Goal: Task Accomplishment & Management: Manage account settings

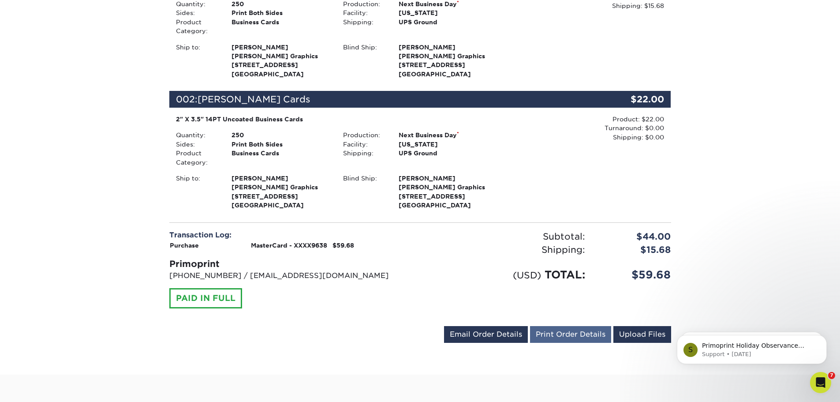
scroll to position [397, 0]
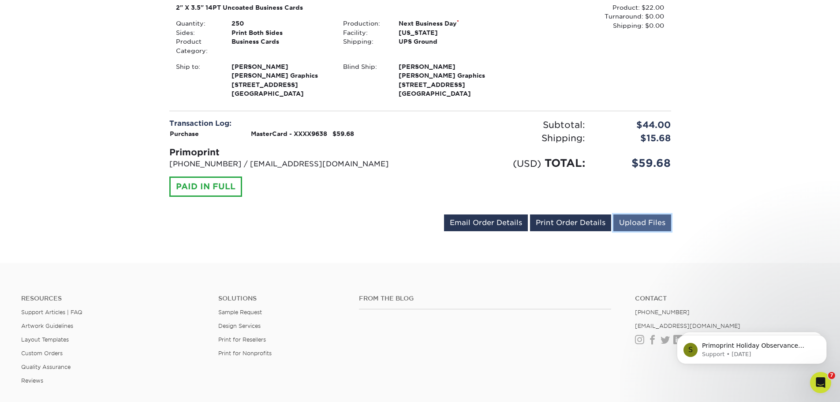
click at [638, 224] on link "Upload Files" at bounding box center [642, 222] width 58 height 17
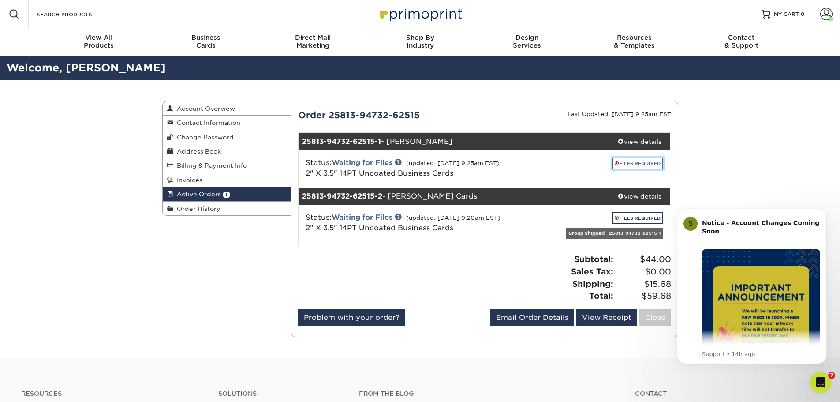
click at [646, 163] on link "FILES REQUIRED" at bounding box center [637, 163] width 51 height 12
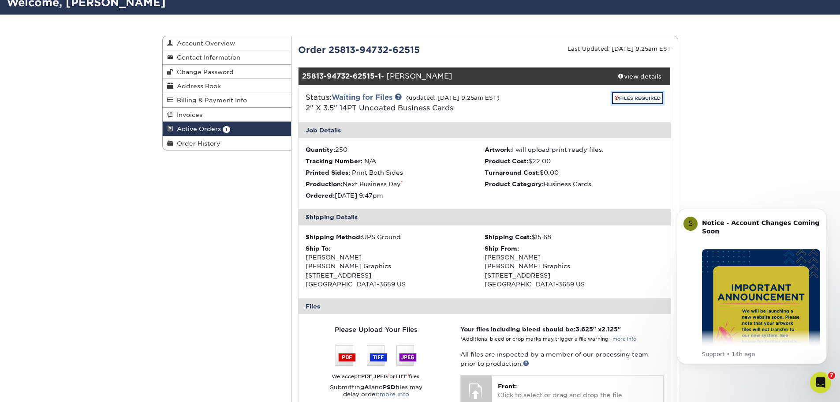
scroll to position [132, 0]
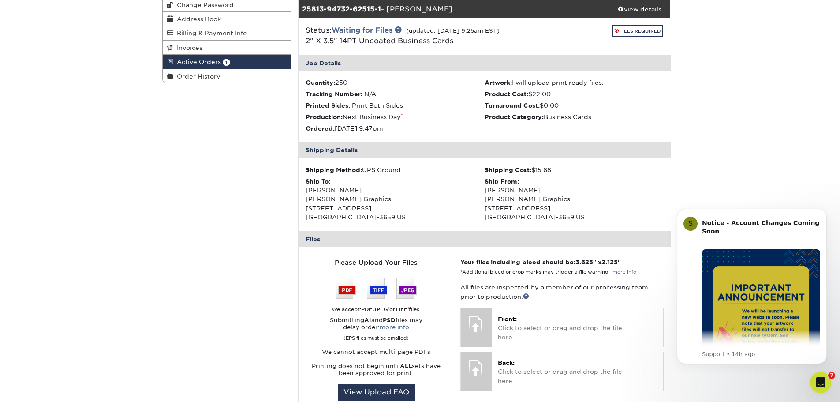
click at [232, 177] on div "Active Orders Account Overview Contact Information Change Password Address Book…" at bounding box center [420, 282] width 529 height 668
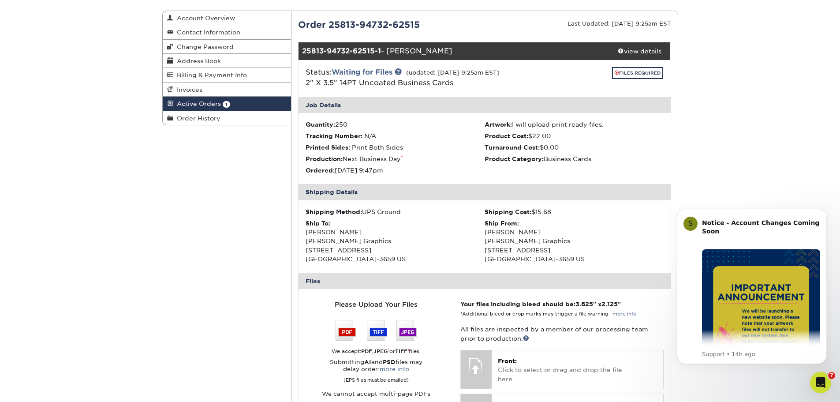
scroll to position [220, 0]
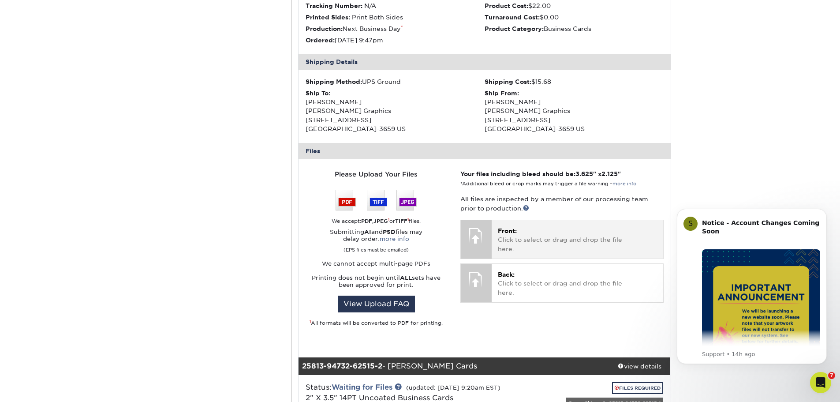
click at [544, 232] on p "Front: Click to select or drag and drop the file here." at bounding box center [577, 239] width 159 height 27
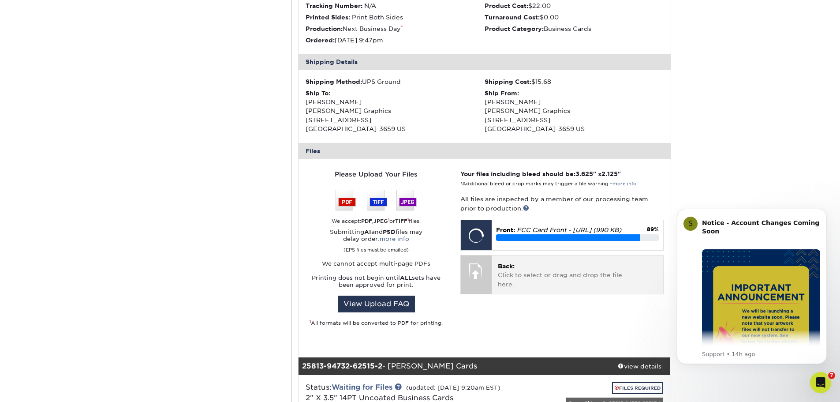
click at [545, 273] on p "Back: Click to select or drag and drop the file here." at bounding box center [577, 274] width 159 height 27
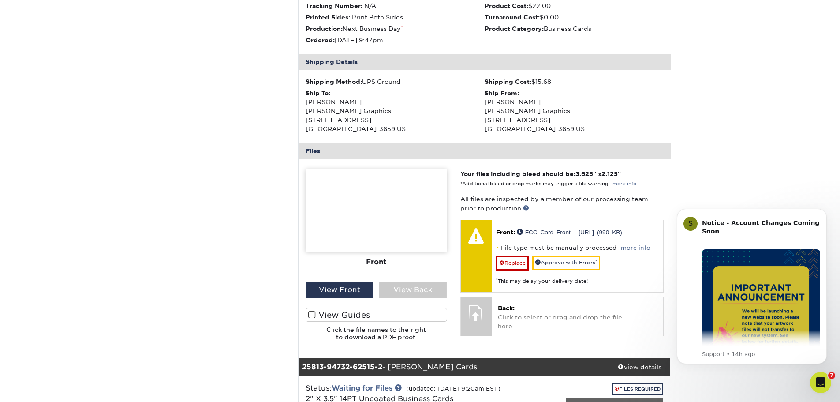
drag, startPoint x: 547, startPoint y: 209, endPoint x: 560, endPoint y: 216, distance: 15.2
click at [547, 209] on p "All files are inspected by a member of our processing team prior to production." at bounding box center [561, 203] width 203 height 18
drag, startPoint x: 212, startPoint y: 271, endPoint x: 249, endPoint y: 269, distance: 36.7
click at [213, 271] on div "Active Orders Account Overview Contact Information Change Password Address Book…" at bounding box center [420, 193] width 529 height 669
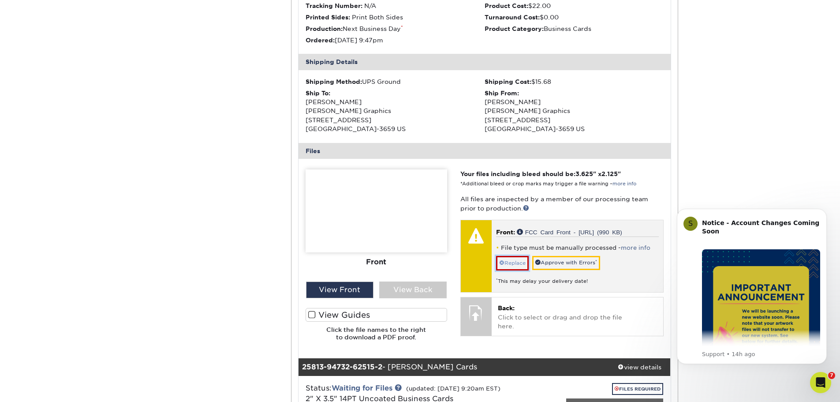
click at [514, 261] on link "Replace" at bounding box center [512, 263] width 33 height 14
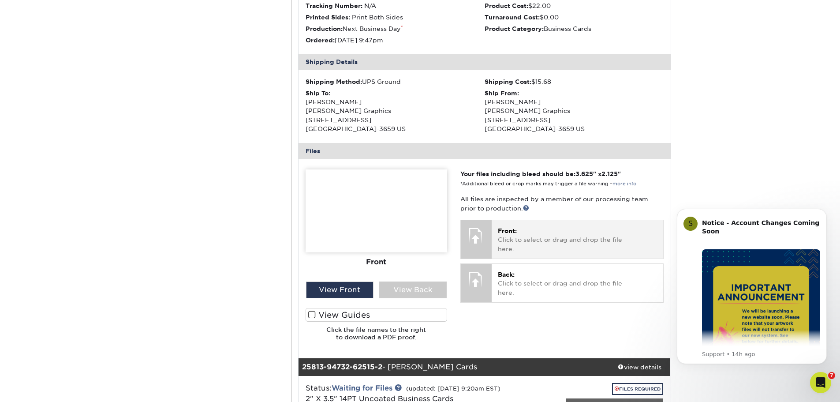
click at [513, 243] on p "Front: Click to select or drag and drop the file here." at bounding box center [577, 239] width 159 height 27
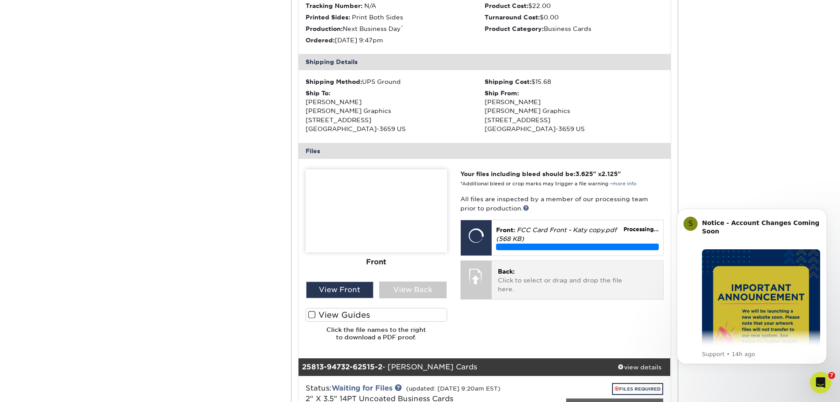
click at [546, 276] on p "Back: Click to select or drag and drop the file here." at bounding box center [577, 280] width 159 height 27
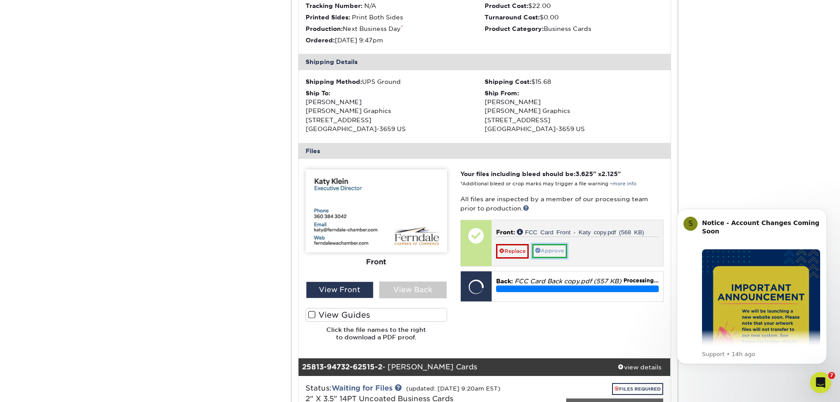
click at [553, 252] on link "Approve" at bounding box center [549, 251] width 35 height 14
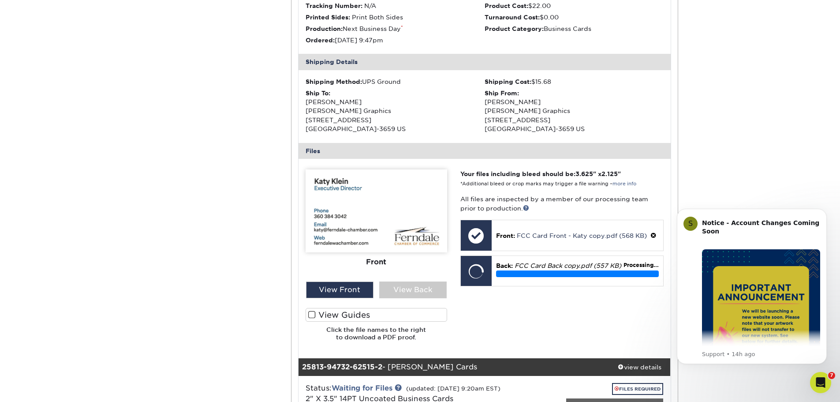
click at [363, 316] on label "View Guides" at bounding box center [377, 315] width 142 height 14
click at [0, 0] on input "View Guides" at bounding box center [0, 0] width 0 height 0
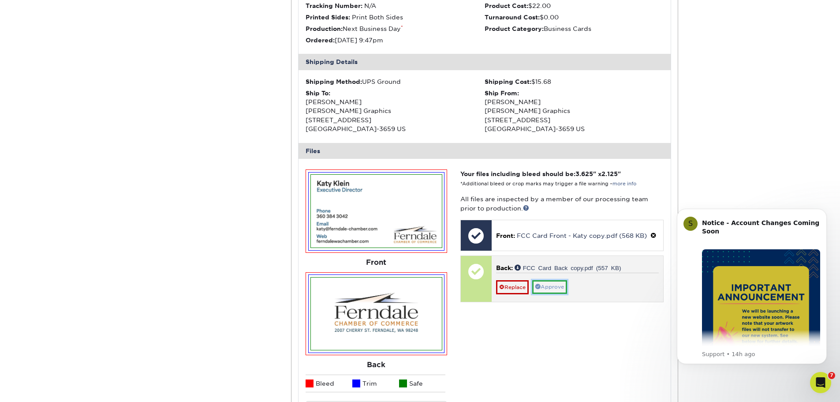
click at [545, 285] on link "Approve" at bounding box center [549, 287] width 35 height 14
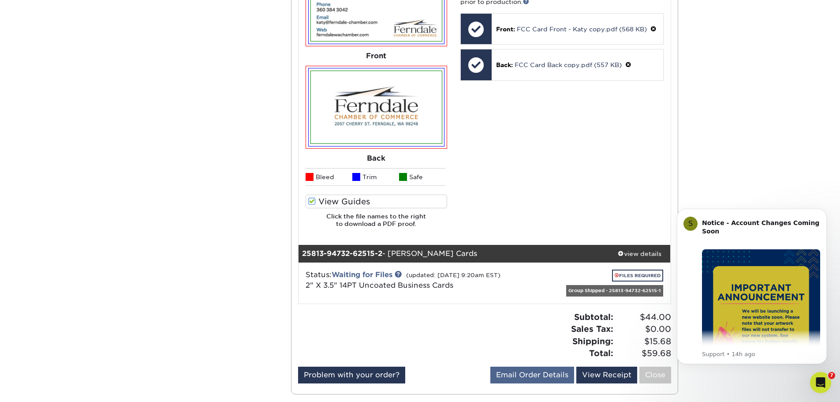
scroll to position [397, 0]
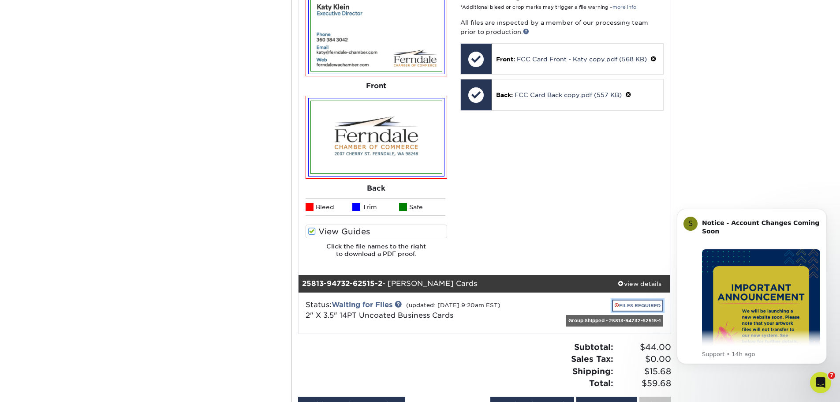
click at [643, 308] on link "FILES REQUIRED" at bounding box center [637, 305] width 51 height 12
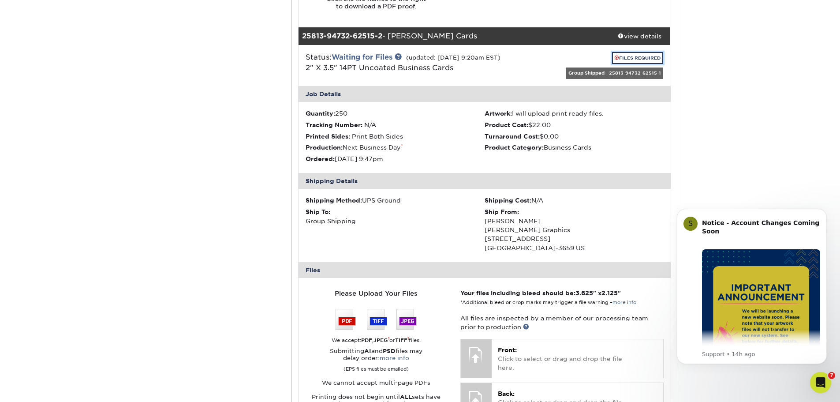
scroll to position [706, 0]
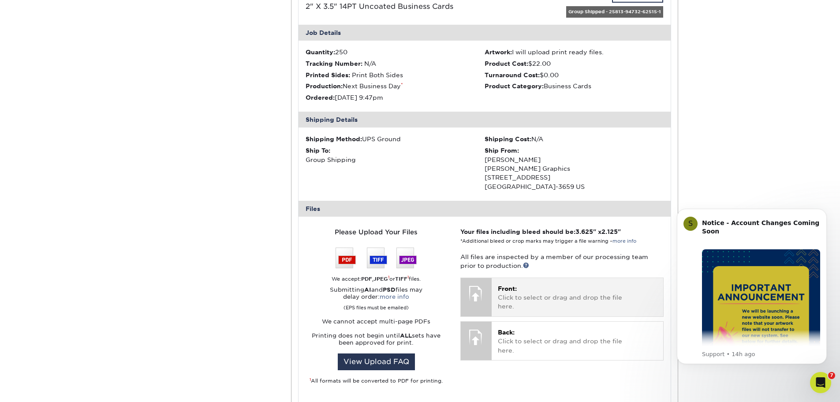
click at [545, 296] on p "Front: Click to select or drag and drop the file here." at bounding box center [577, 297] width 159 height 27
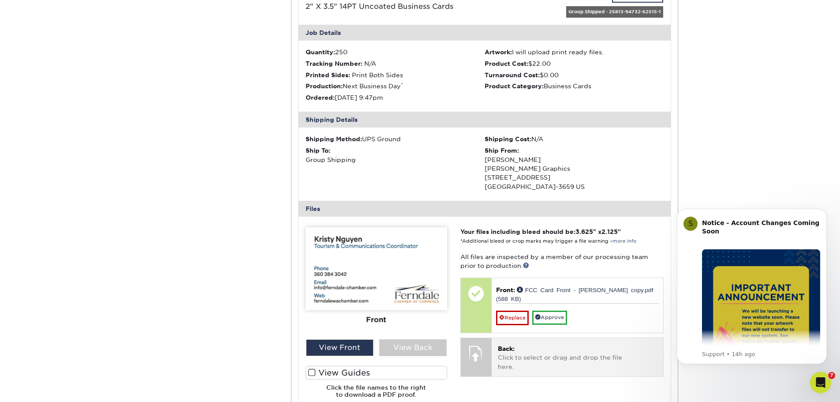
click at [559, 345] on p "Back: Click to select or drag and drop the file here." at bounding box center [577, 357] width 159 height 27
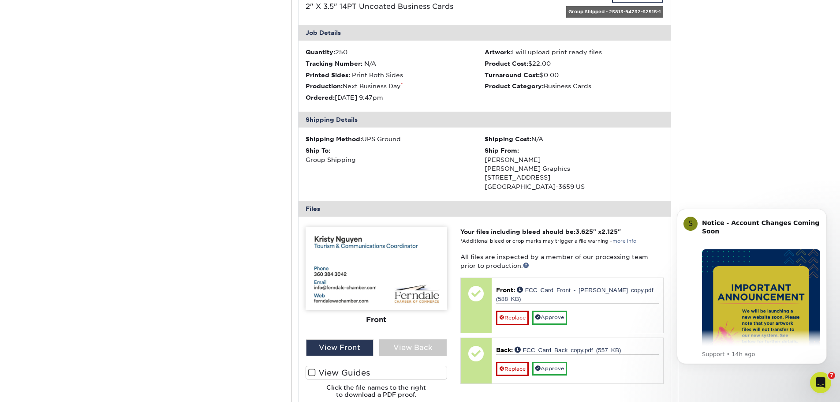
scroll to position [882, 0]
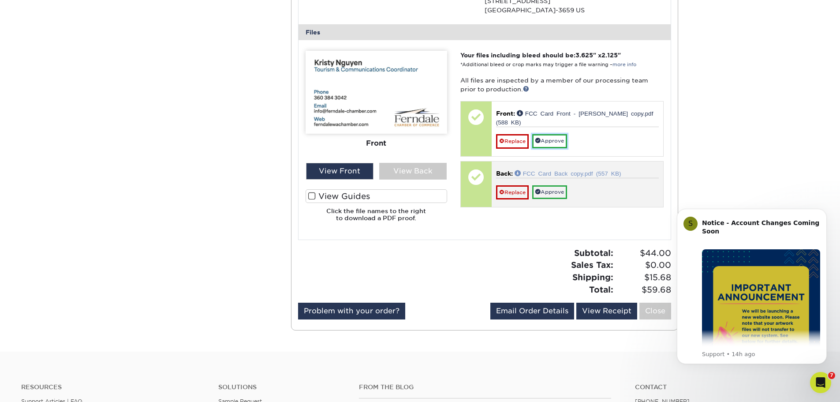
drag, startPoint x: 562, startPoint y: 132, endPoint x: 562, endPoint y: 155, distance: 23.4
click at [562, 134] on link "Approve" at bounding box center [549, 141] width 35 height 14
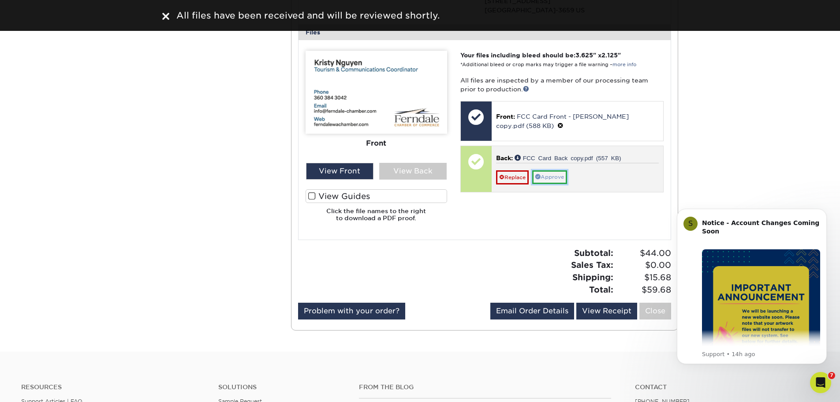
click at [556, 176] on link "Approve" at bounding box center [549, 177] width 35 height 14
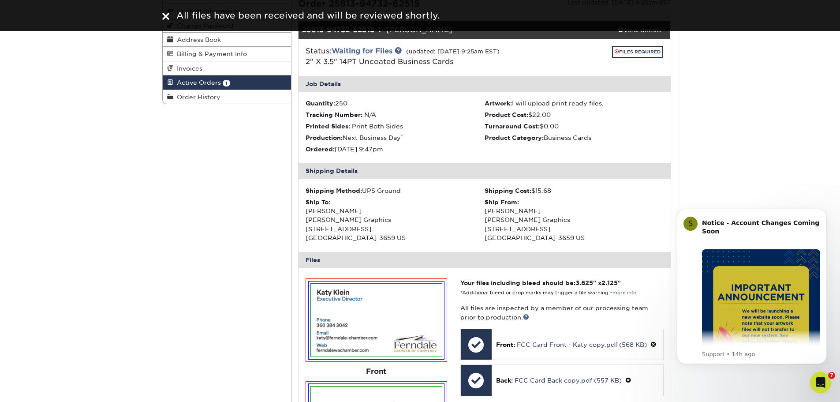
scroll to position [0, 0]
